Goal: Task Accomplishment & Management: Manage account settings

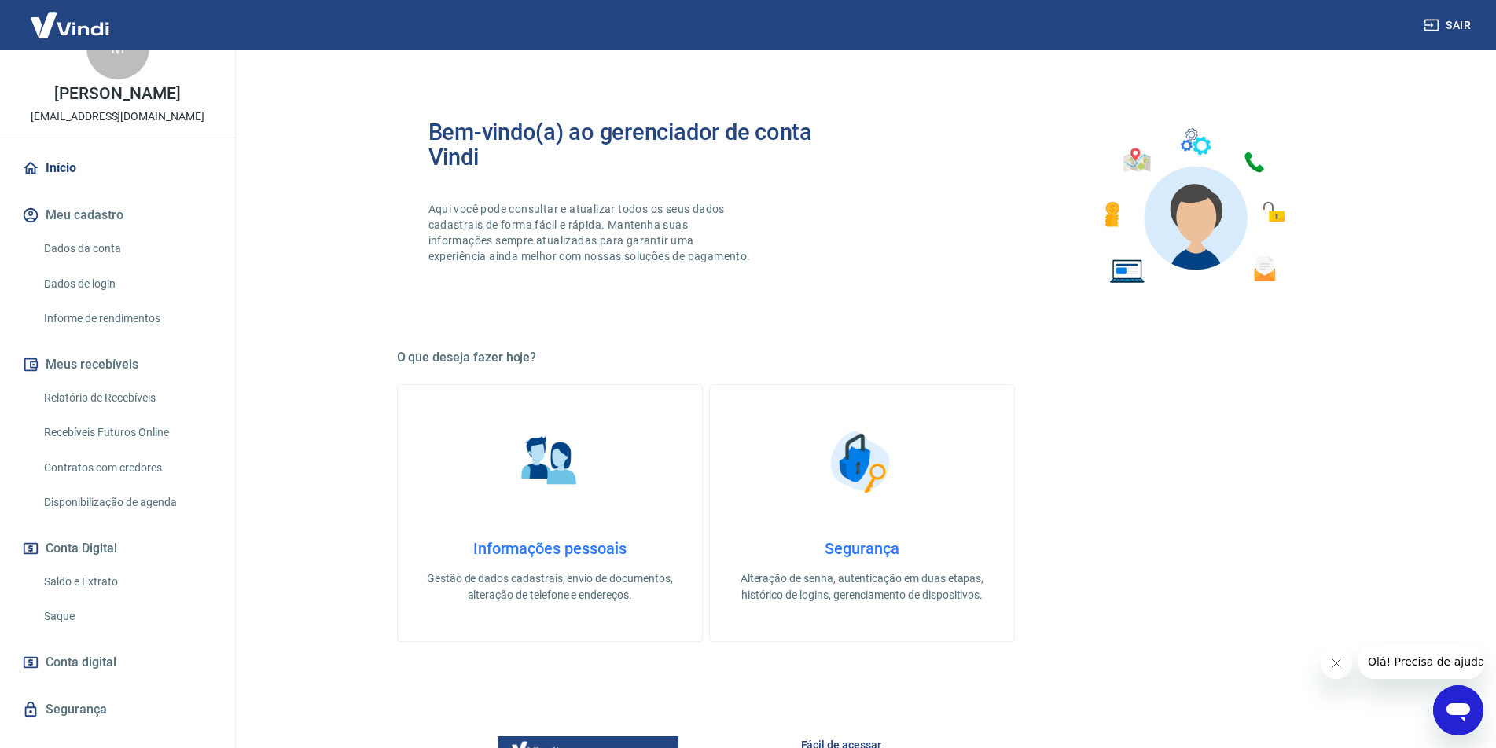
scroll to position [72, 0]
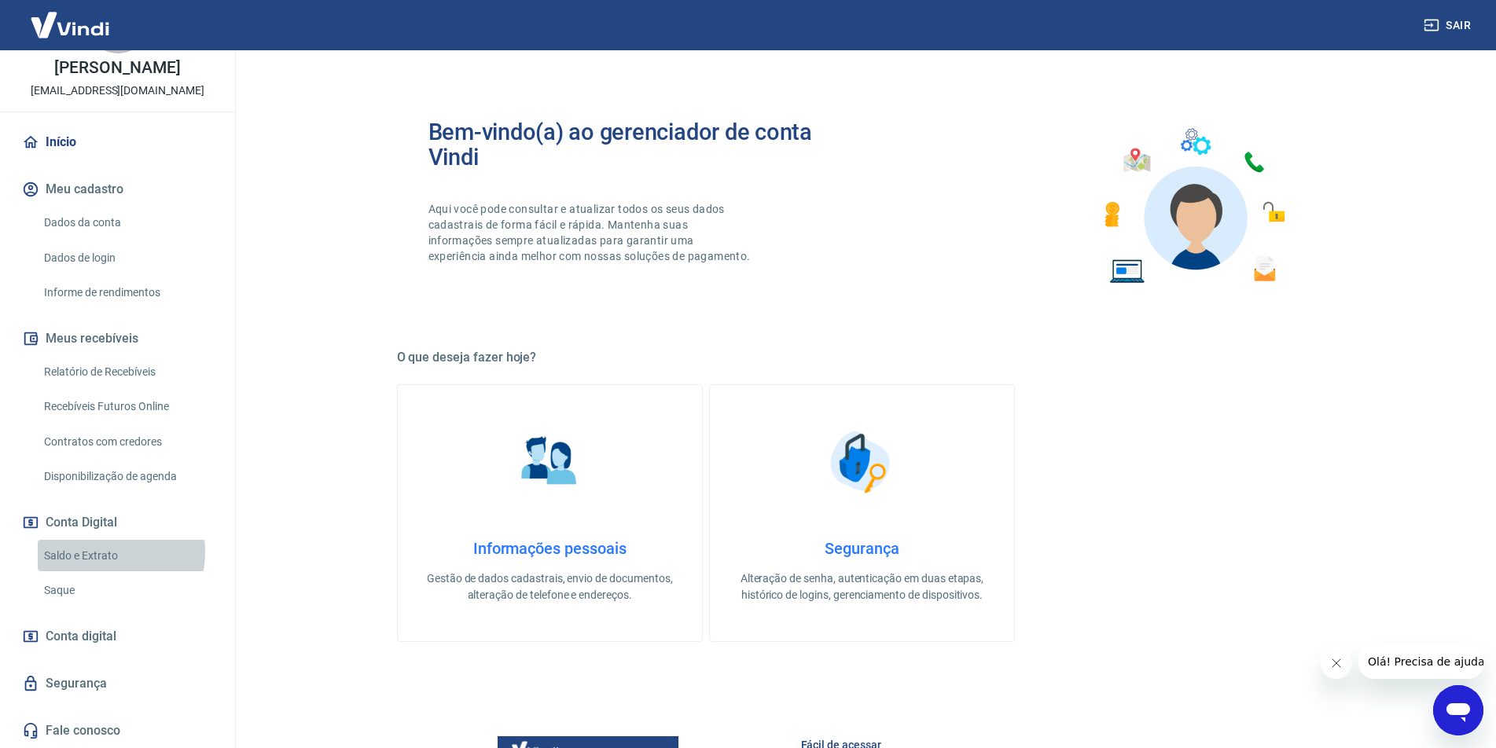
click at [97, 552] on link "Saldo e Extrato" at bounding box center [127, 556] width 178 height 32
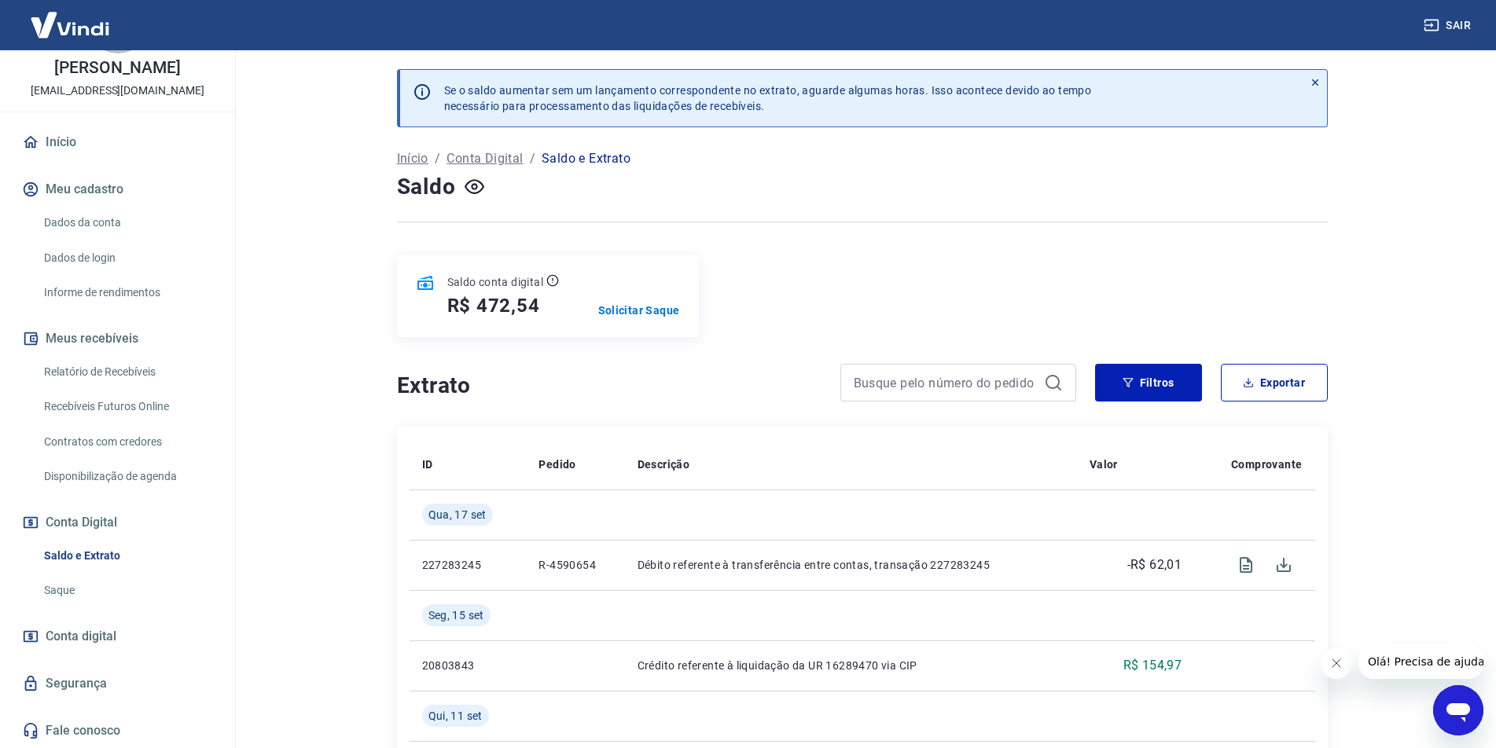
click at [123, 399] on link "Recebíveis Futuros Online" at bounding box center [127, 407] width 178 height 32
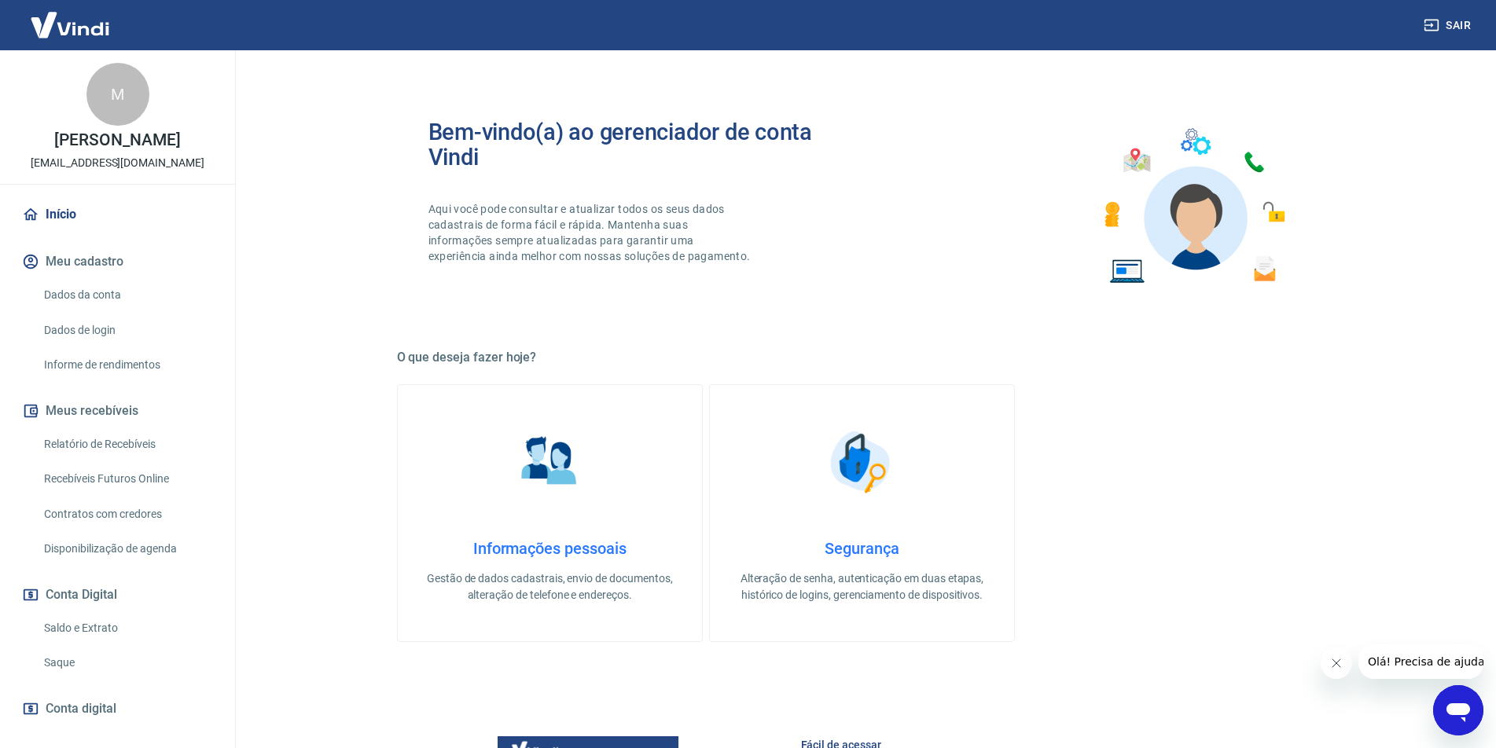
click at [90, 633] on link "Saldo e Extrato" at bounding box center [127, 628] width 178 height 32
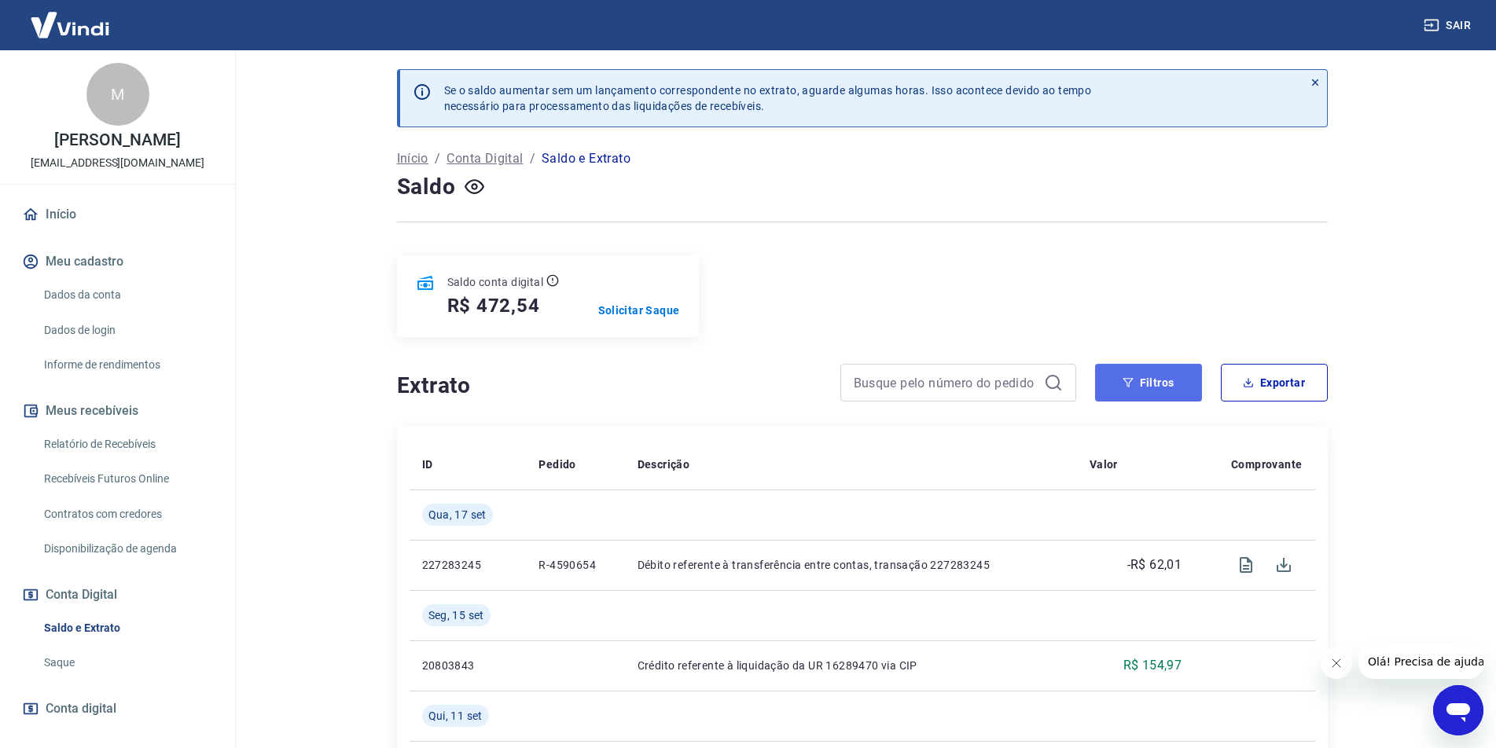
click at [1126, 386] on icon "button" at bounding box center [1127, 382] width 11 height 11
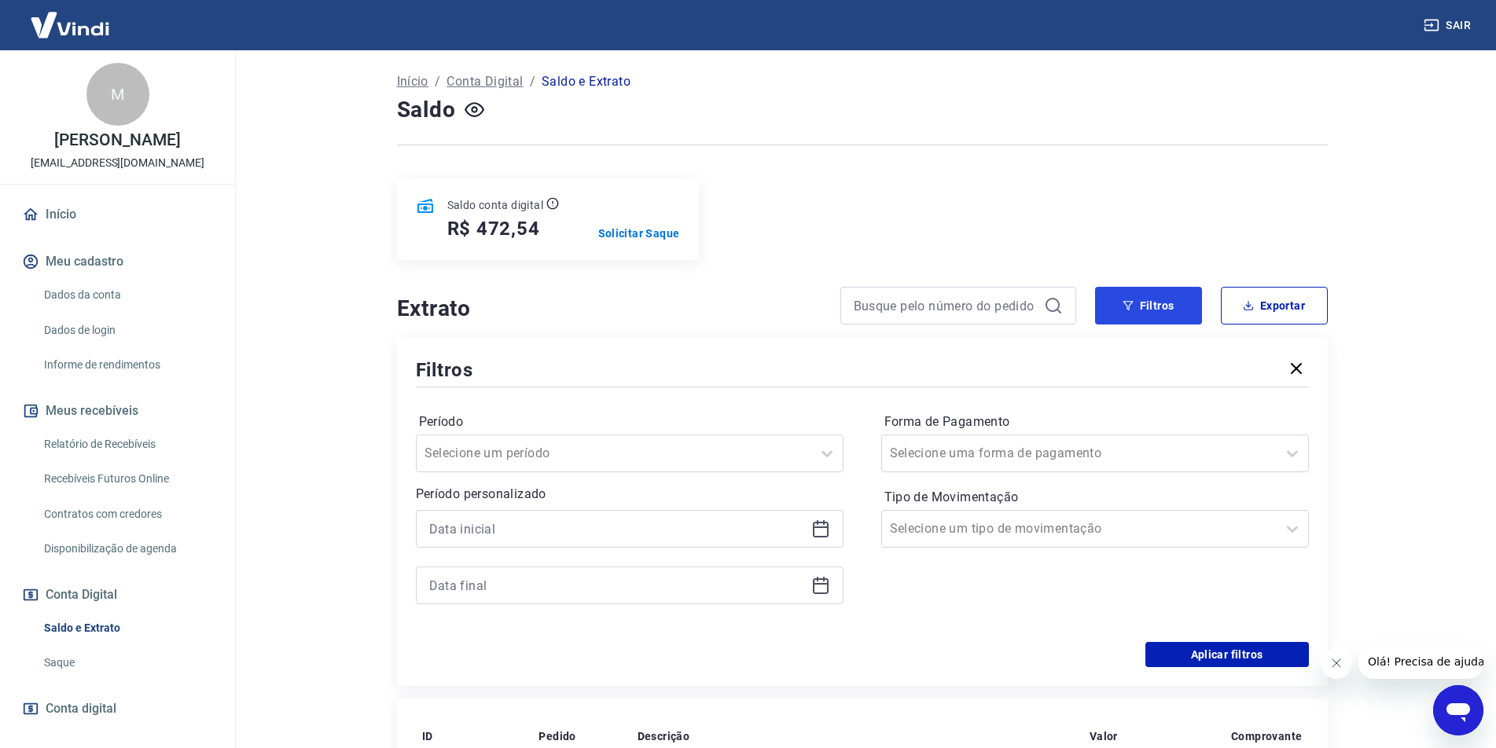
scroll to position [236, 0]
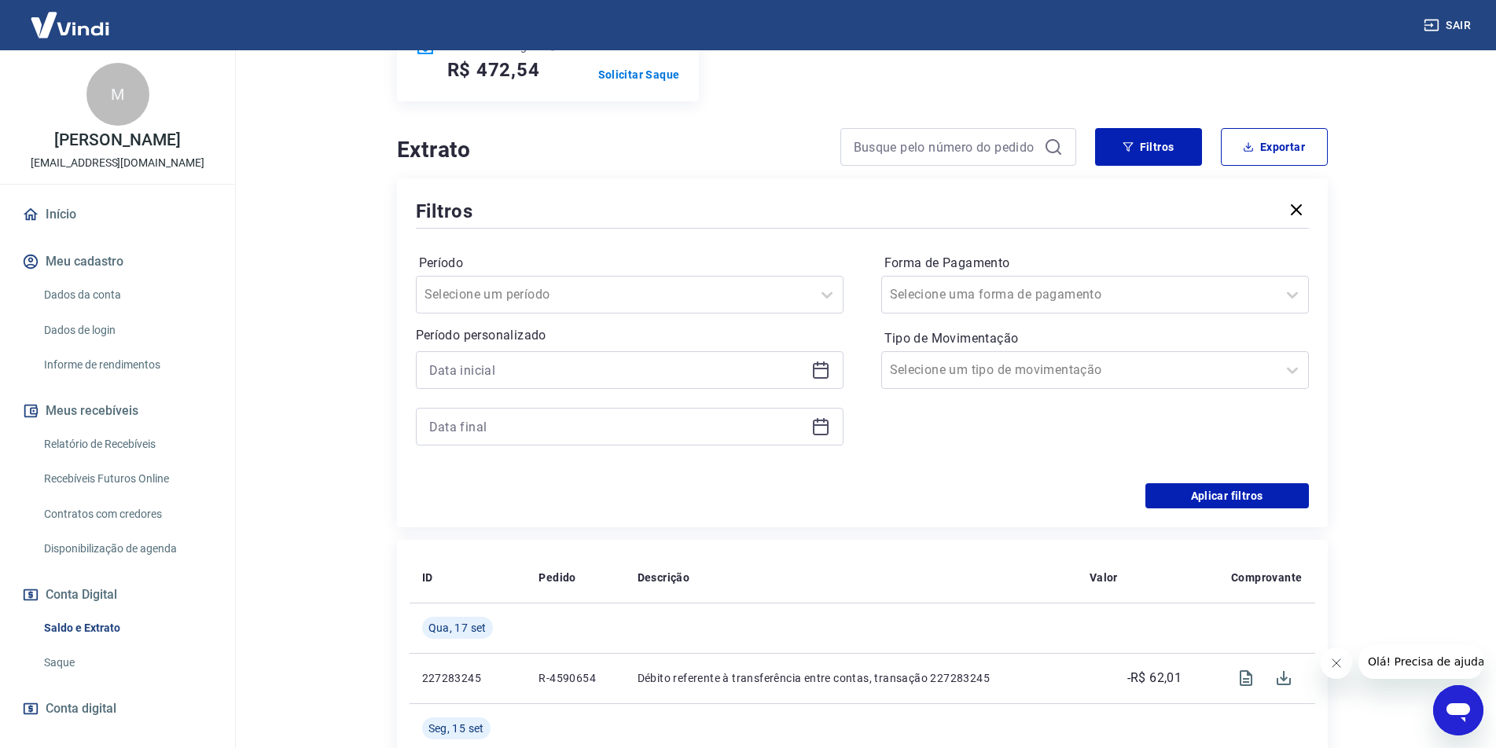
click at [826, 363] on icon at bounding box center [820, 370] width 19 height 19
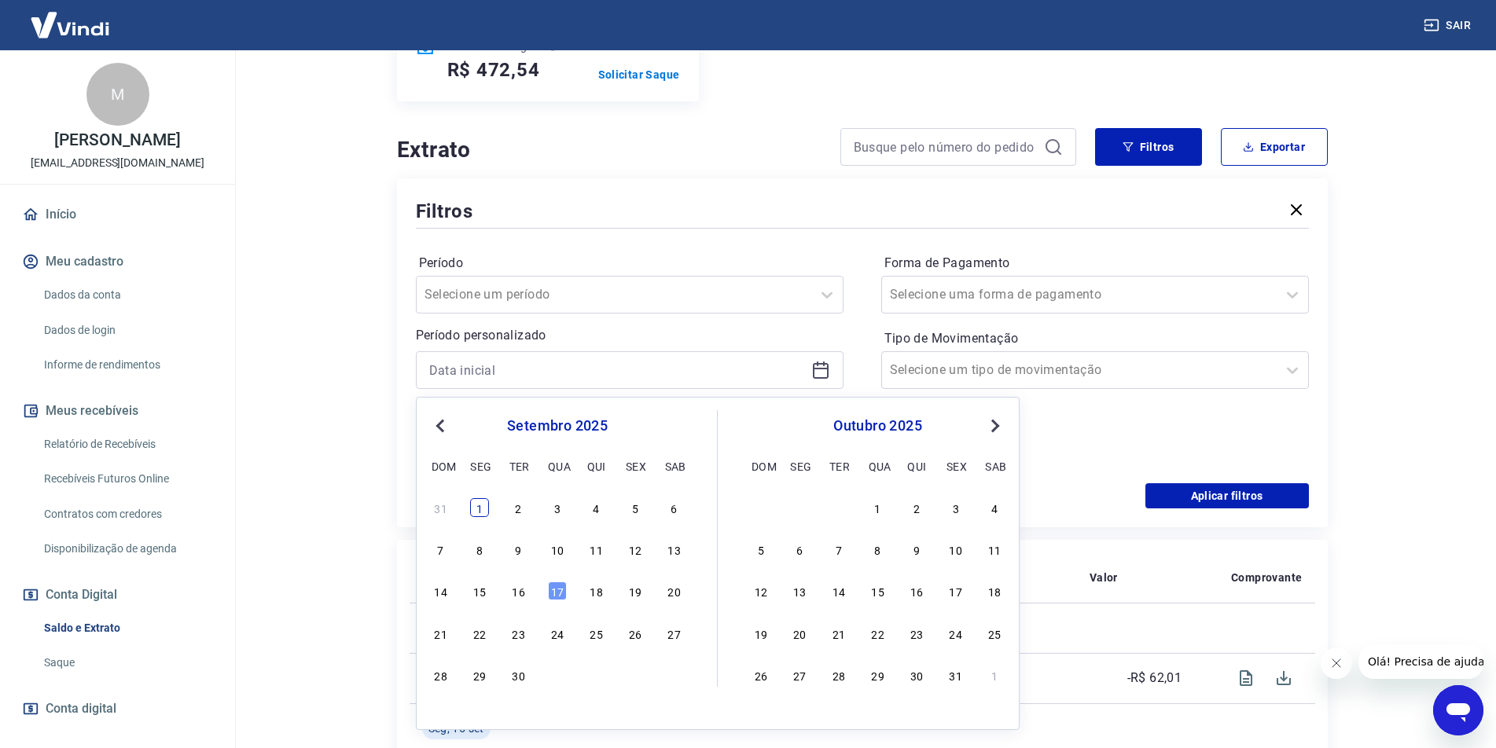
click at [476, 505] on div "1" at bounding box center [479, 507] width 19 height 19
type input "[DATE]"
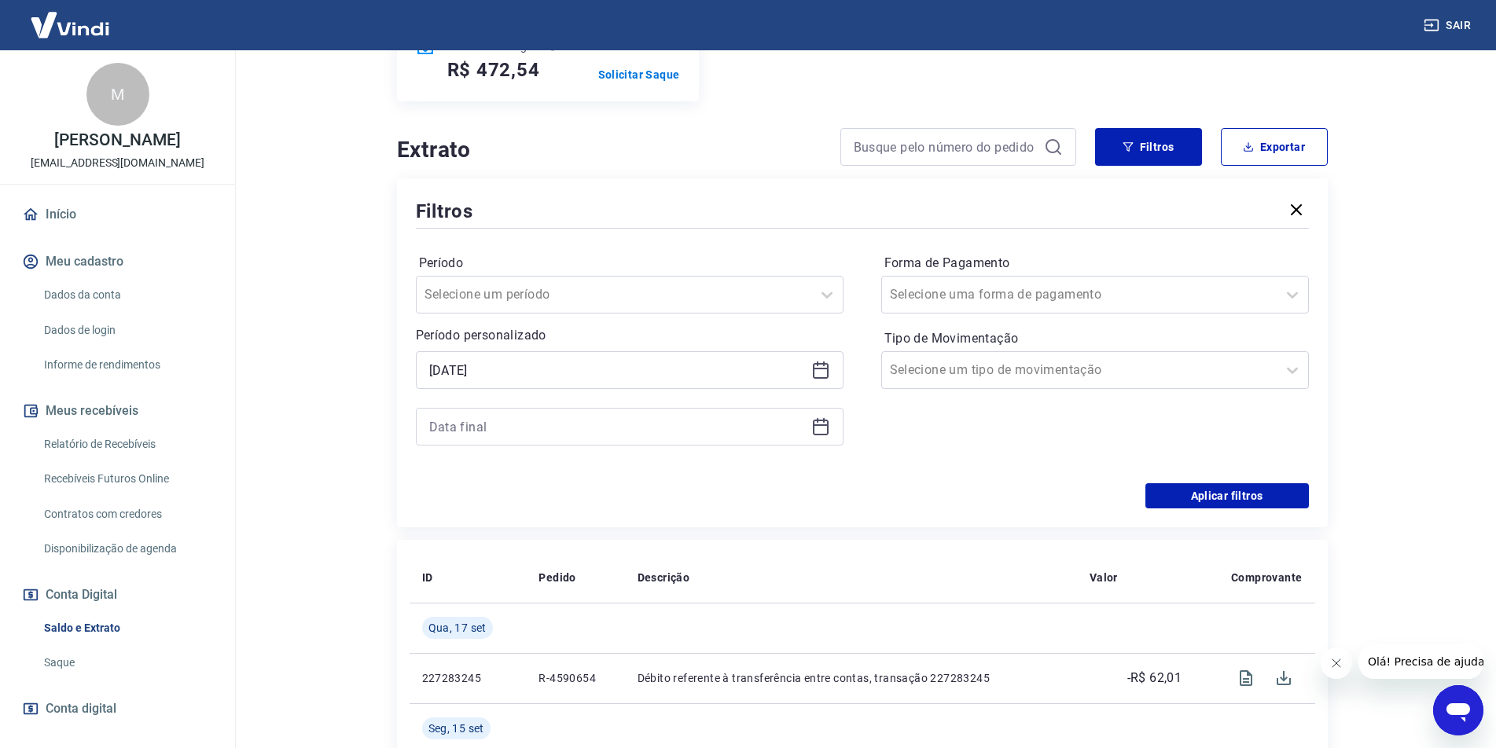
click at [839, 432] on div at bounding box center [630, 427] width 428 height 38
click at [825, 432] on icon at bounding box center [820, 426] width 19 height 19
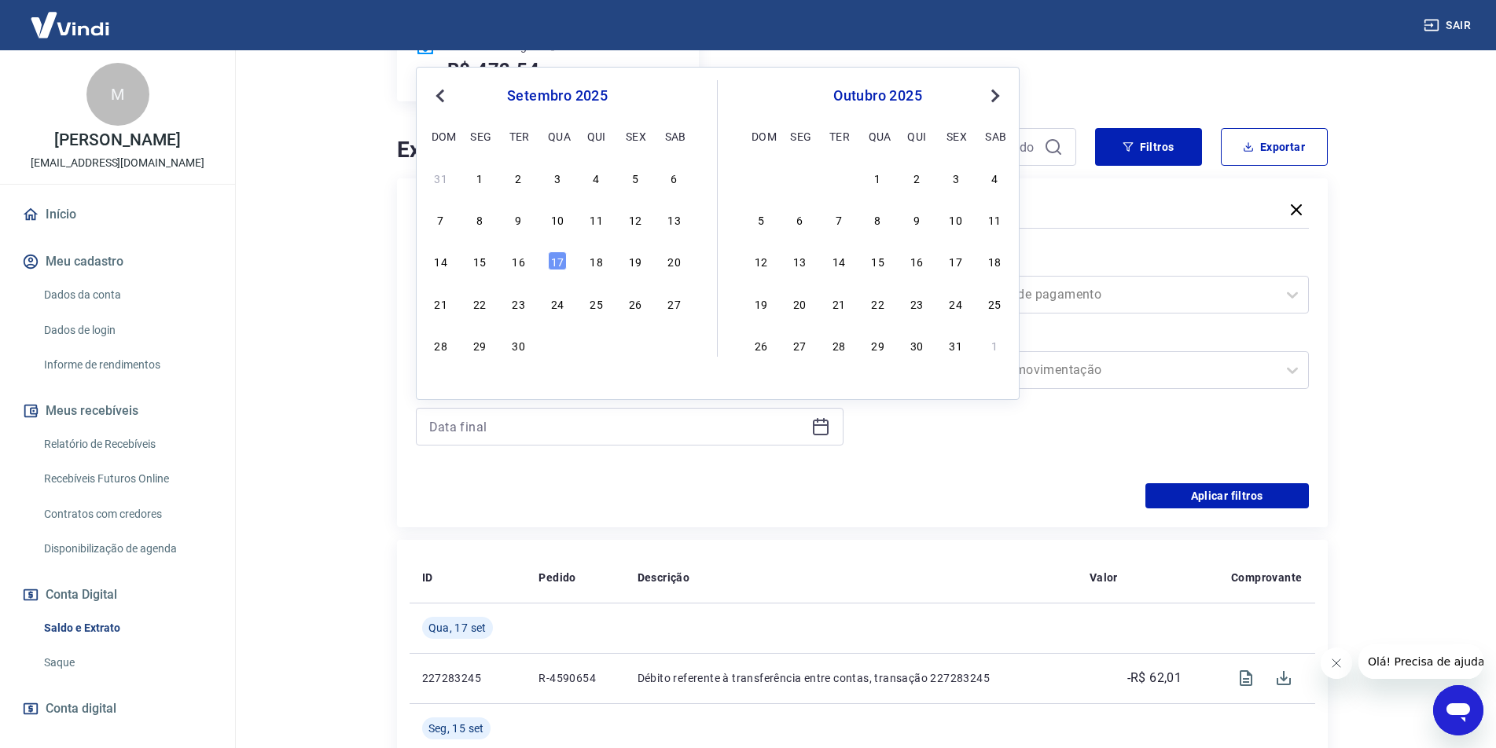
drag, startPoint x: 557, startPoint y: 262, endPoint x: 1189, endPoint y: 169, distance: 639.5
click at [557, 262] on div "17" at bounding box center [557, 261] width 19 height 19
type input "[DATE]"
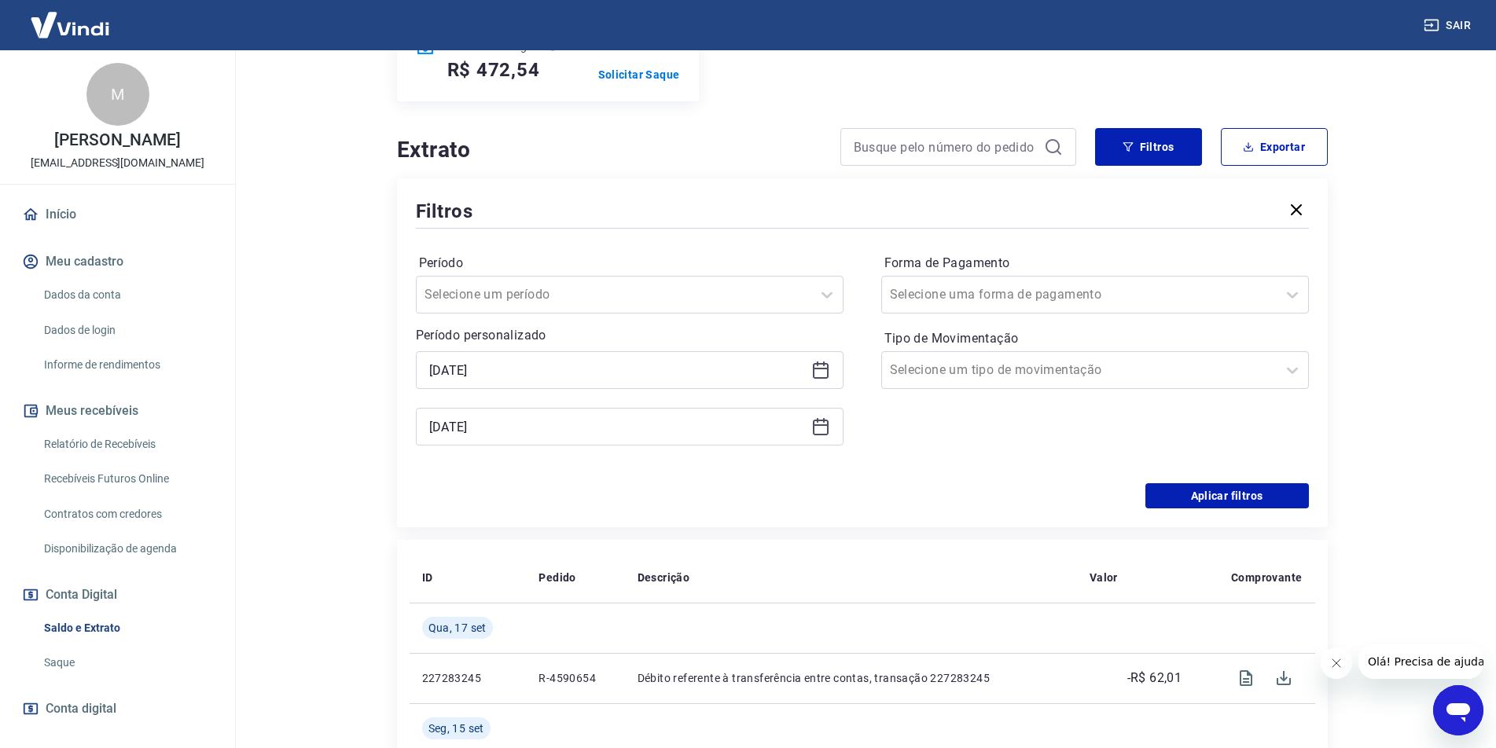
click at [1242, 509] on div "Filtros Período Selecione um período Período personalizado Selected date: [DATE…" at bounding box center [862, 352] width 931 height 349
click at [1235, 505] on button "Aplicar filtros" at bounding box center [1226, 495] width 163 height 25
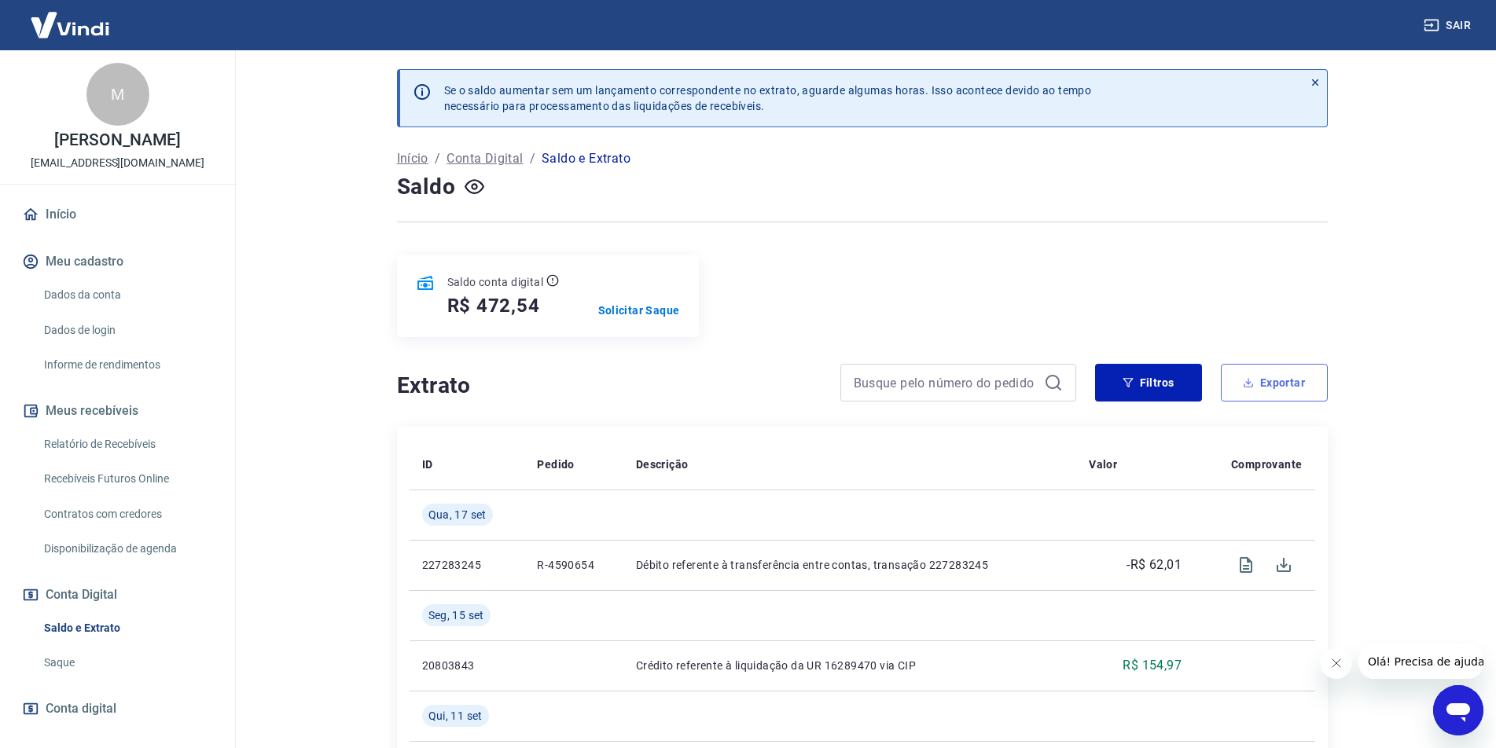
click at [1293, 384] on button "Exportar" at bounding box center [1274, 383] width 107 height 38
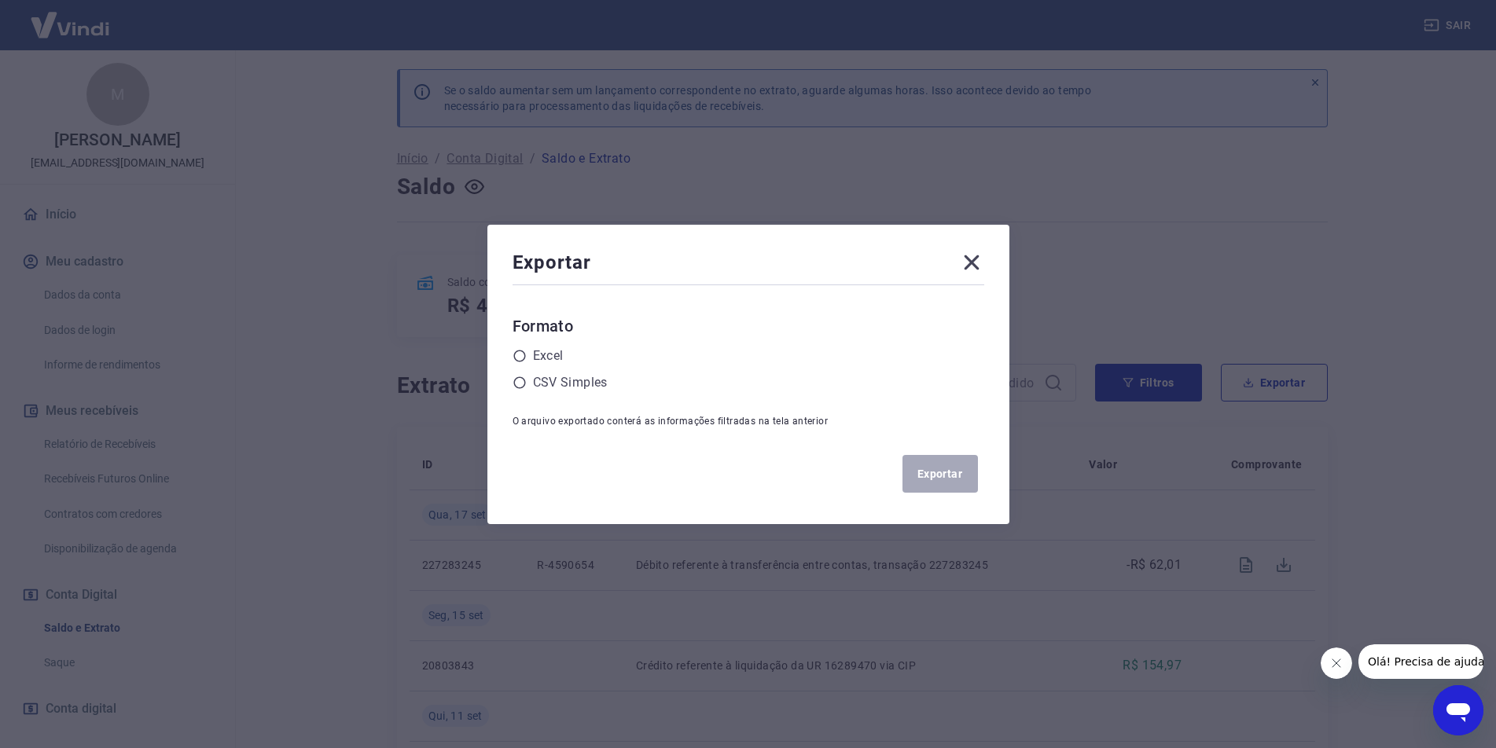
click at [554, 344] on div "Formato Excel CSV Simples" at bounding box center [748, 353] width 472 height 79
click at [554, 351] on label "Excel" at bounding box center [548, 356] width 31 height 19
click at [0, 0] on input "radio" at bounding box center [0, 0] width 0 height 0
click at [940, 478] on button "Exportar" at bounding box center [939, 474] width 75 height 38
